Goal: Information Seeking & Learning: Find specific fact

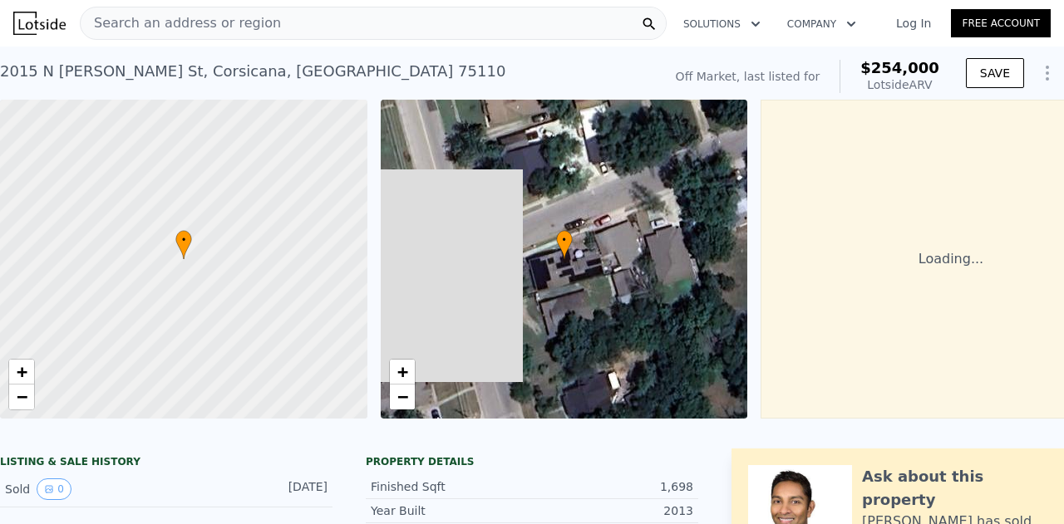
scroll to position [0, 7]
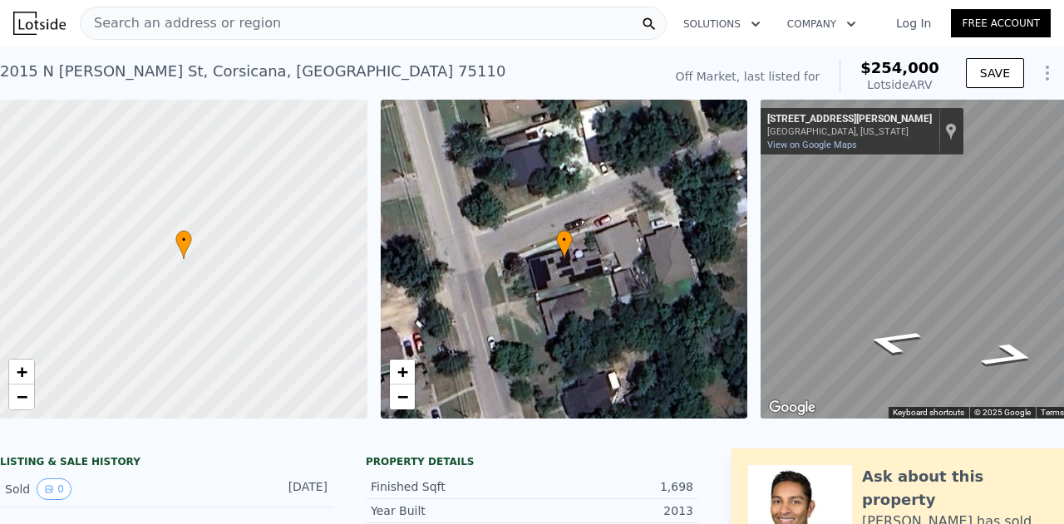
click at [219, 27] on span "Search an address or region" at bounding box center [181, 23] width 200 height 20
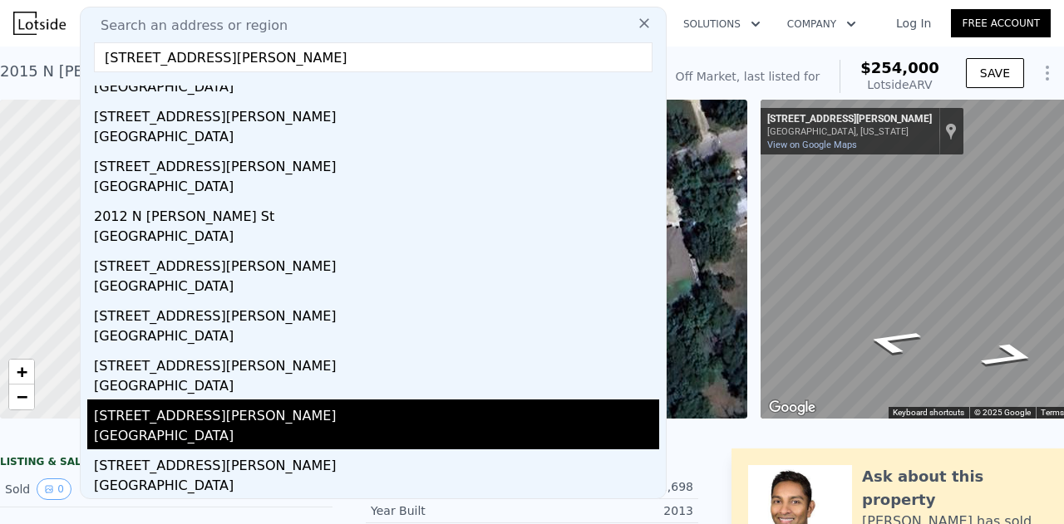
scroll to position [0, 0]
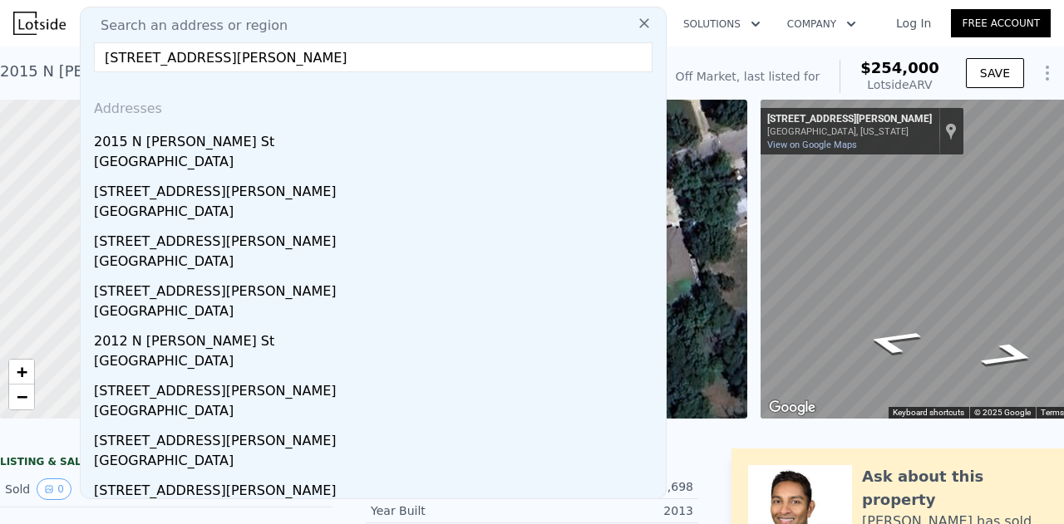
type input "[STREET_ADDRESS][PERSON_NAME]"
drag, startPoint x: 359, startPoint y: 54, endPoint x: 101, endPoint y: 66, distance: 257.9
click at [101, 66] on input "[STREET_ADDRESS][PERSON_NAME]" at bounding box center [373, 57] width 559 height 30
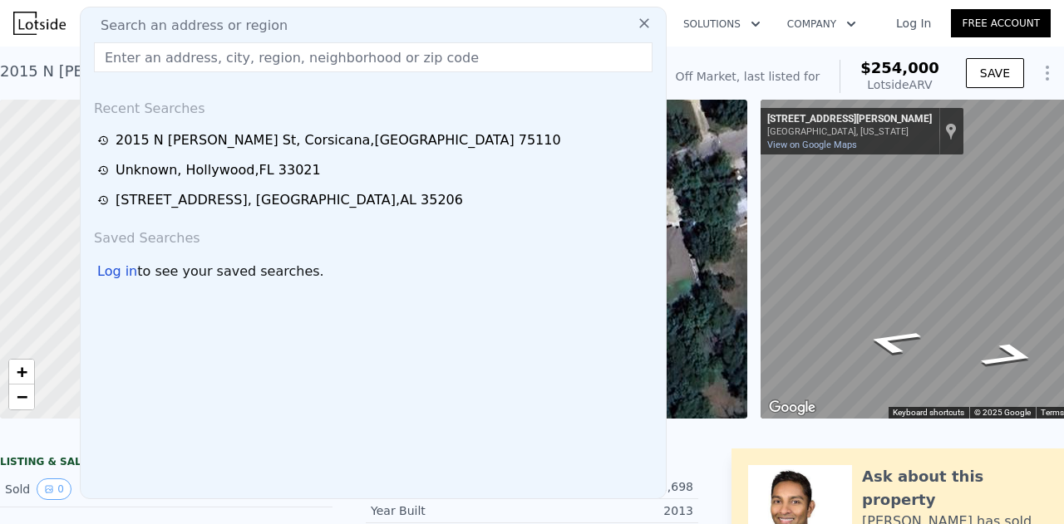
paste input "[STREET_ADDRESS]"
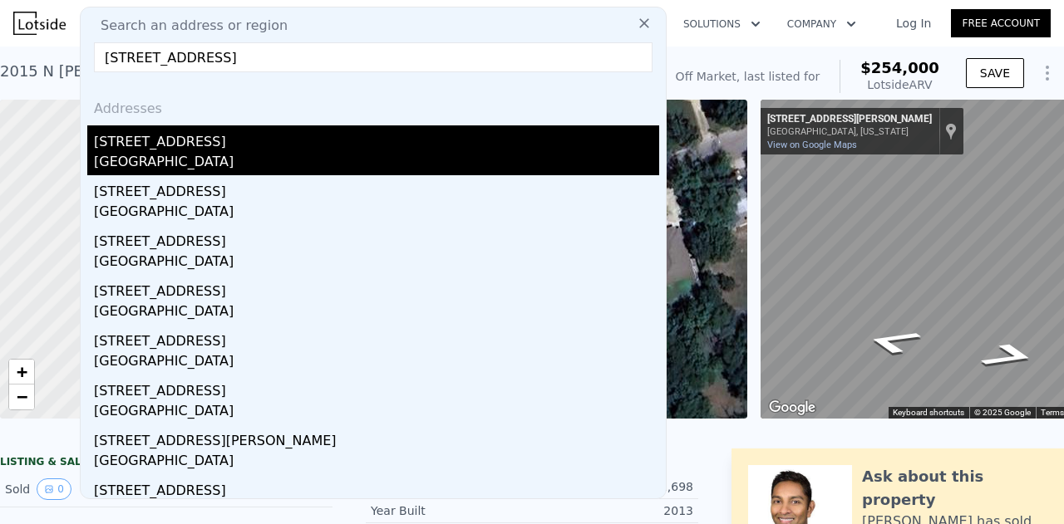
type input "[STREET_ADDRESS]"
click at [233, 155] on div "[GEOGRAPHIC_DATA]" at bounding box center [376, 163] width 565 height 23
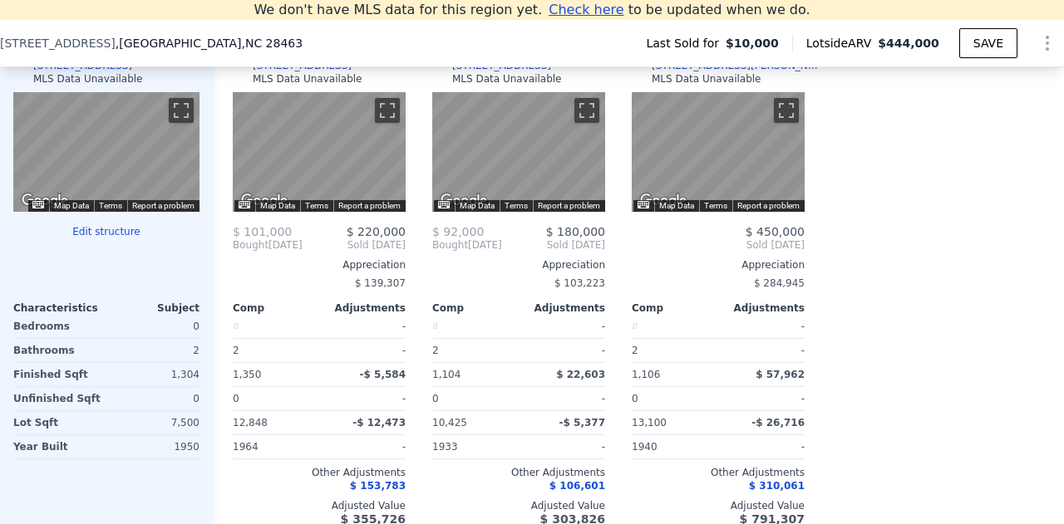
scroll to position [1691, 0]
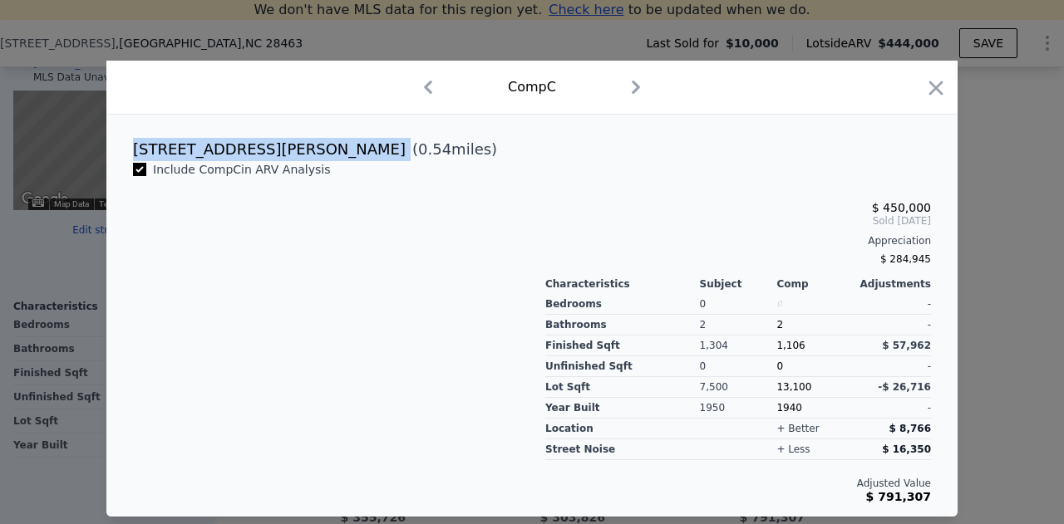
drag, startPoint x: 224, startPoint y: 153, endPoint x: 127, endPoint y: 155, distance: 97.3
click at [127, 155] on div "[STREET_ADDRESS][PERSON_NAME] ( 0.54 miles)" at bounding box center [532, 149] width 825 height 23
copy div "[STREET_ADDRESS][PERSON_NAME]"
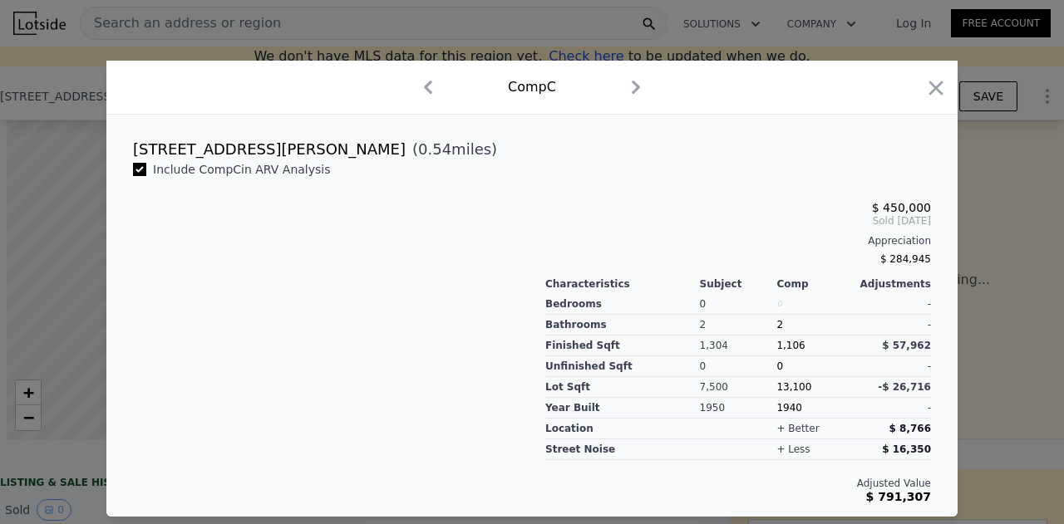
scroll to position [0, 7]
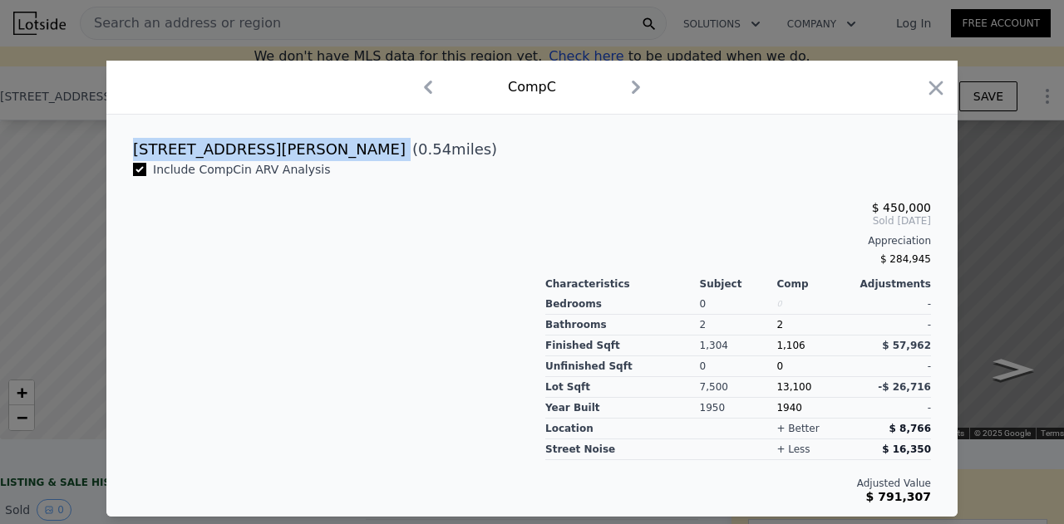
drag, startPoint x: 225, startPoint y: 154, endPoint x: 108, endPoint y: 149, distance: 117.3
click at [108, 149] on div "[STREET_ADDRESS][PERSON_NAME] ( 0.54 miles)" at bounding box center [531, 149] width 851 height 23
copy div "[STREET_ADDRESS][PERSON_NAME]"
click at [939, 93] on icon "button" at bounding box center [936, 88] width 14 height 14
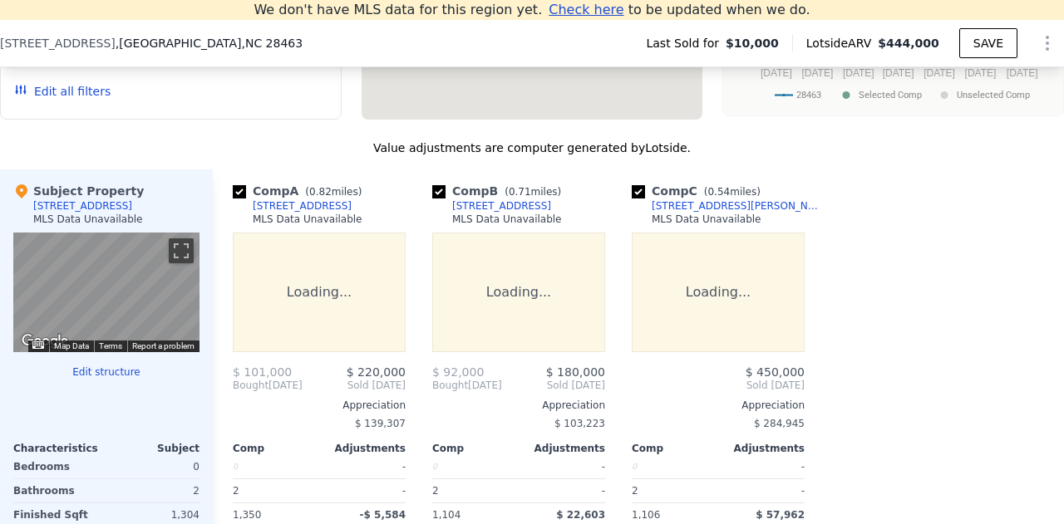
scroll to position [1545, 0]
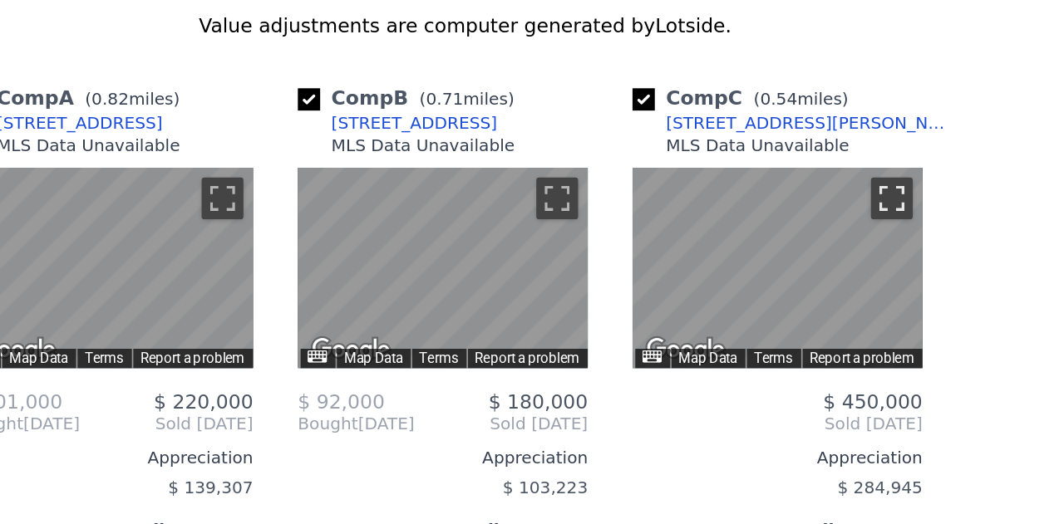
click at [789, 264] on button "Toggle fullscreen view" at bounding box center [786, 254] width 25 height 25
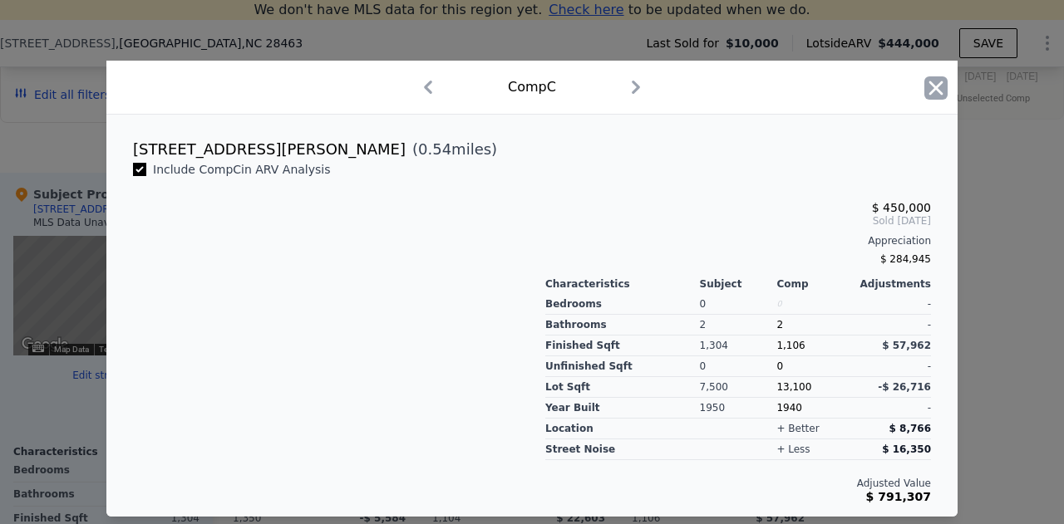
click at [943, 97] on icon "button" at bounding box center [935, 87] width 23 height 23
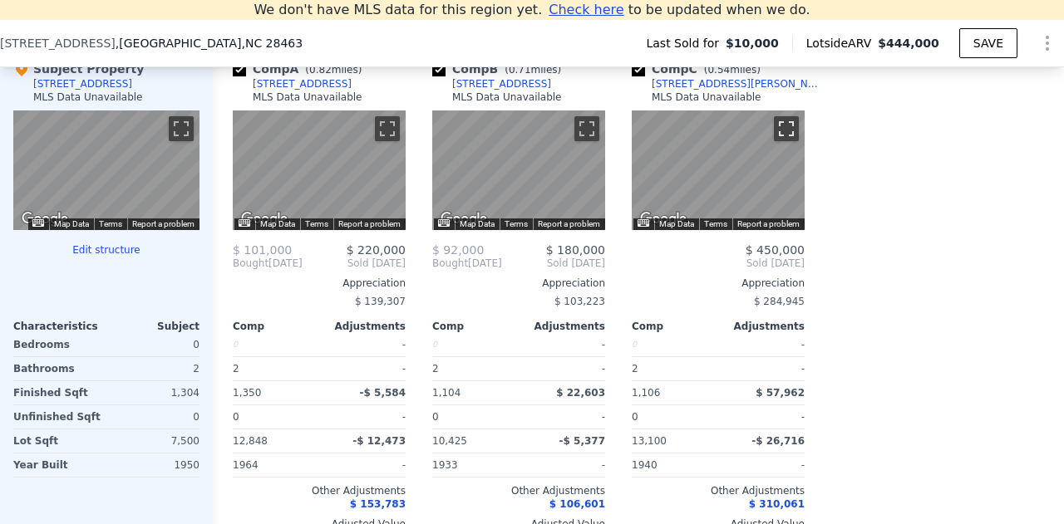
scroll to position [1672, 0]
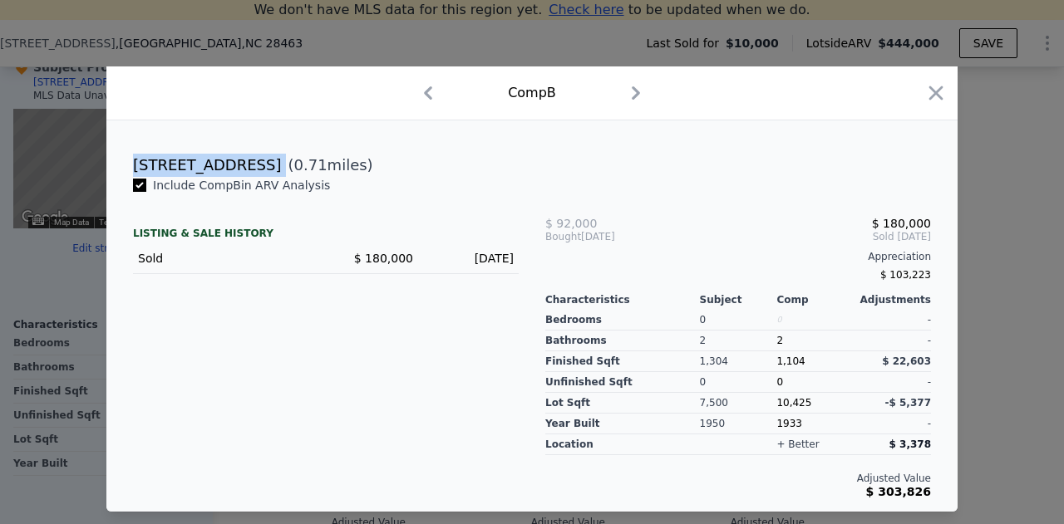
drag, startPoint x: 219, startPoint y: 160, endPoint x: 119, endPoint y: 167, distance: 100.8
click at [119, 167] on div "[STREET_ADDRESS] ( 0.71 miles)" at bounding box center [531, 160] width 851 height 33
copy div "[STREET_ADDRESS]"
click at [934, 96] on icon "button" at bounding box center [936, 93] width 14 height 14
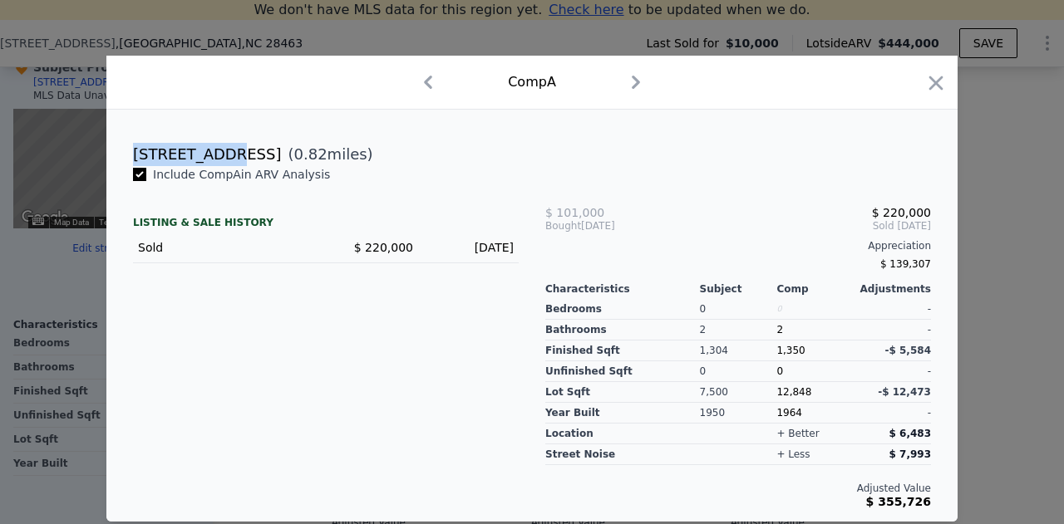
drag, startPoint x: 219, startPoint y: 155, endPoint x: 122, endPoint y: 162, distance: 96.6
click at [122, 162] on div "[STREET_ADDRESS] ( 0.82 miles)" at bounding box center [532, 154] width 825 height 23
copy div "[STREET_ADDRESS]"
click at [216, 166] on div "[STREET_ADDRESS]" at bounding box center [207, 154] width 148 height 23
drag, startPoint x: 221, startPoint y: 154, endPoint x: 130, endPoint y: 167, distance: 91.6
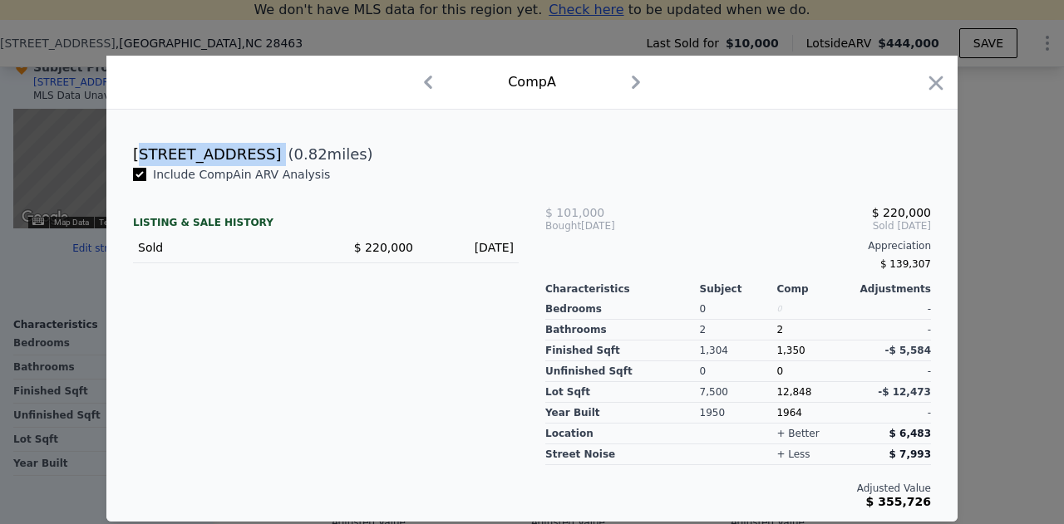
click at [130, 167] on div "This is a Flip [STREET_ADDRESS] ( 0.82 miles) Include Comp A in ARV Analysis LI…" at bounding box center [531, 316] width 851 height 412
copy span "( 0.82 miles)"
click at [214, 159] on div "[STREET_ADDRESS]" at bounding box center [207, 154] width 148 height 23
drag, startPoint x: 221, startPoint y: 157, endPoint x: 135, endPoint y: 158, distance: 85.6
click at [135, 158] on div "[STREET_ADDRESS] ( 0.82 miles)" at bounding box center [532, 154] width 825 height 23
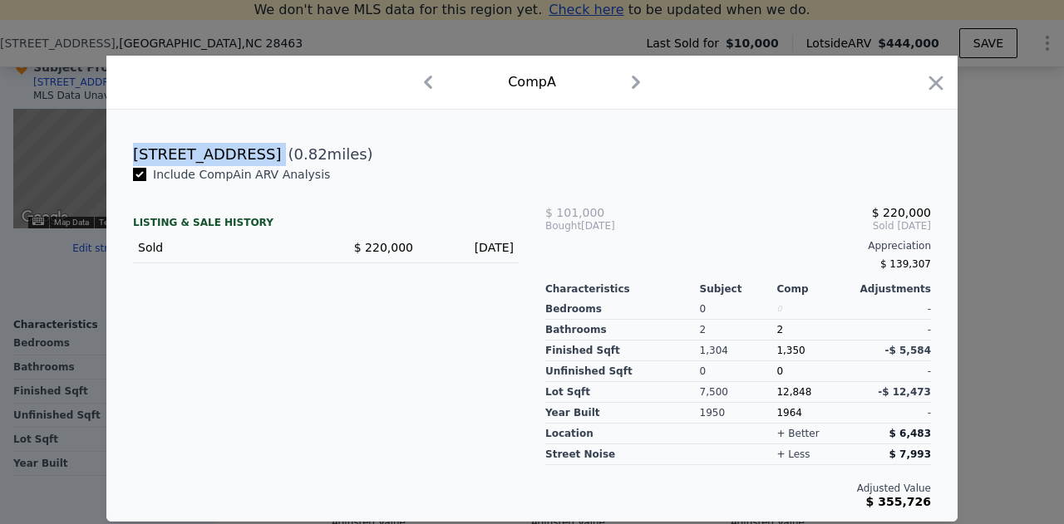
copy div "[STREET_ADDRESS]"
click at [933, 84] on icon "button" at bounding box center [936, 83] width 14 height 14
